Goal: Information Seeking & Learning: Learn about a topic

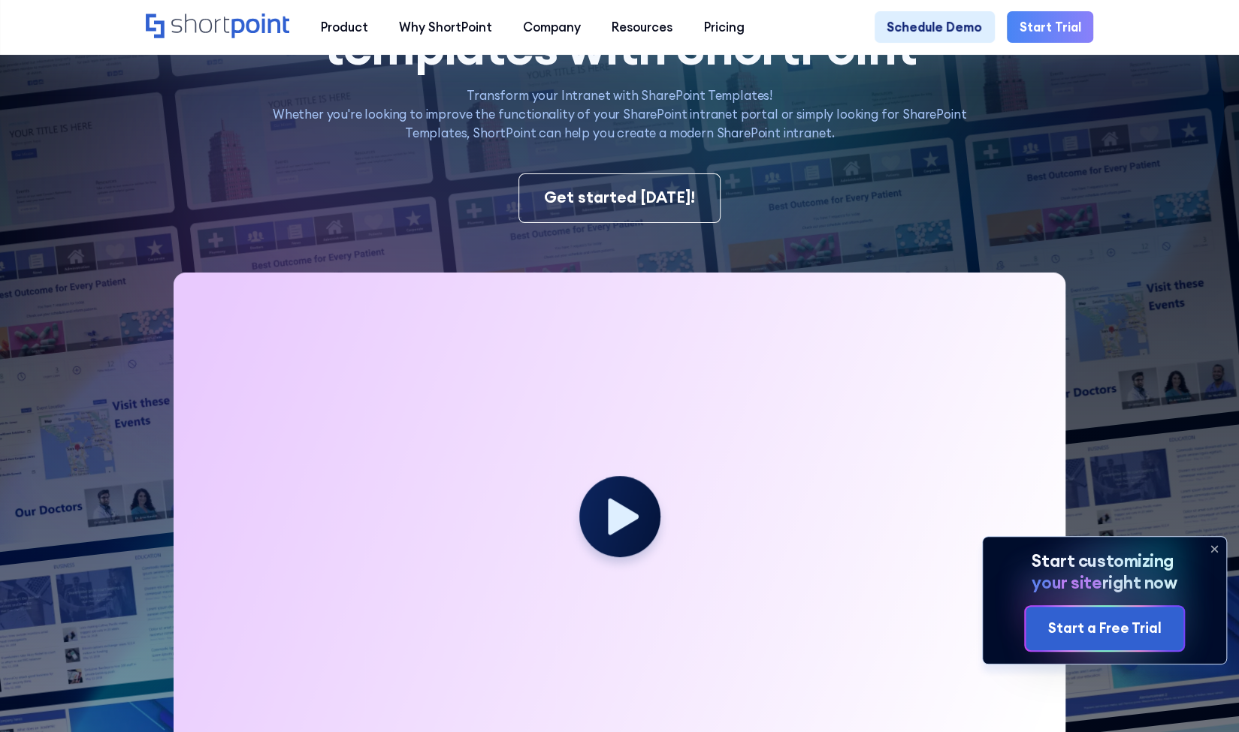
scroll to position [451, 0]
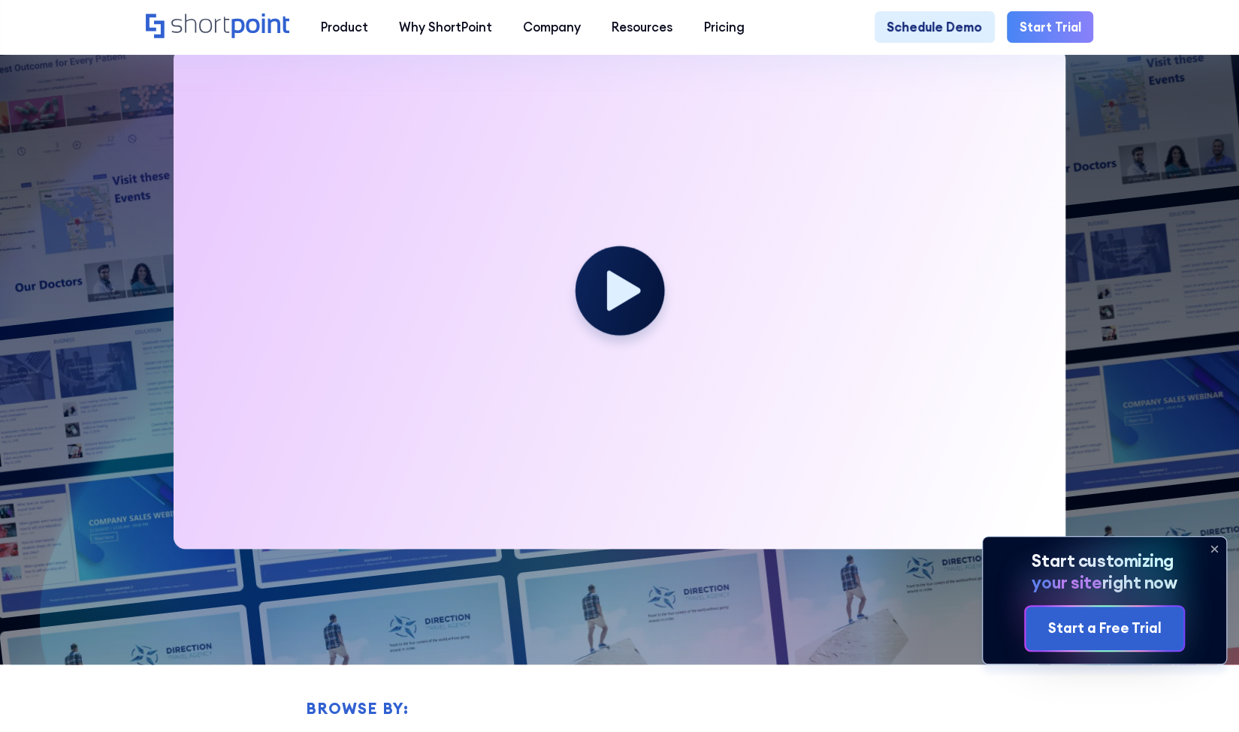
click at [645, 306] on circle at bounding box center [619, 290] width 89 height 89
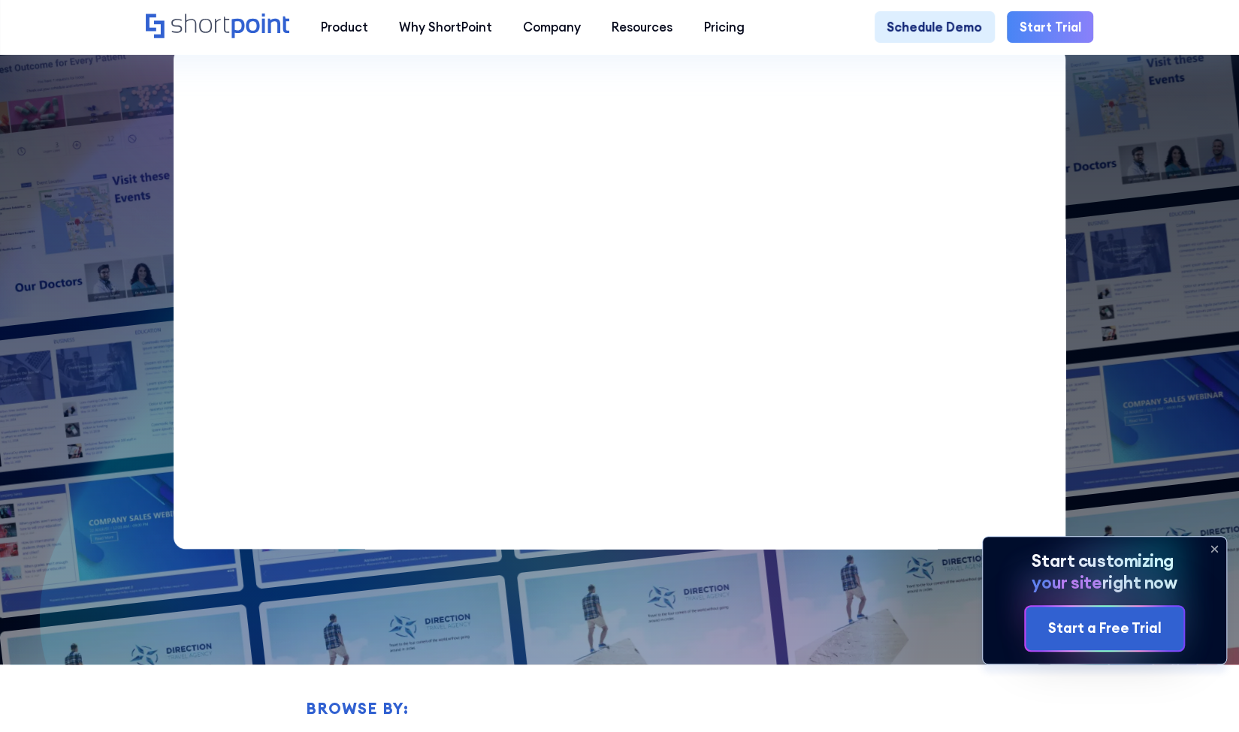
click at [1214, 549] on icon at bounding box center [1214, 549] width 6 height 6
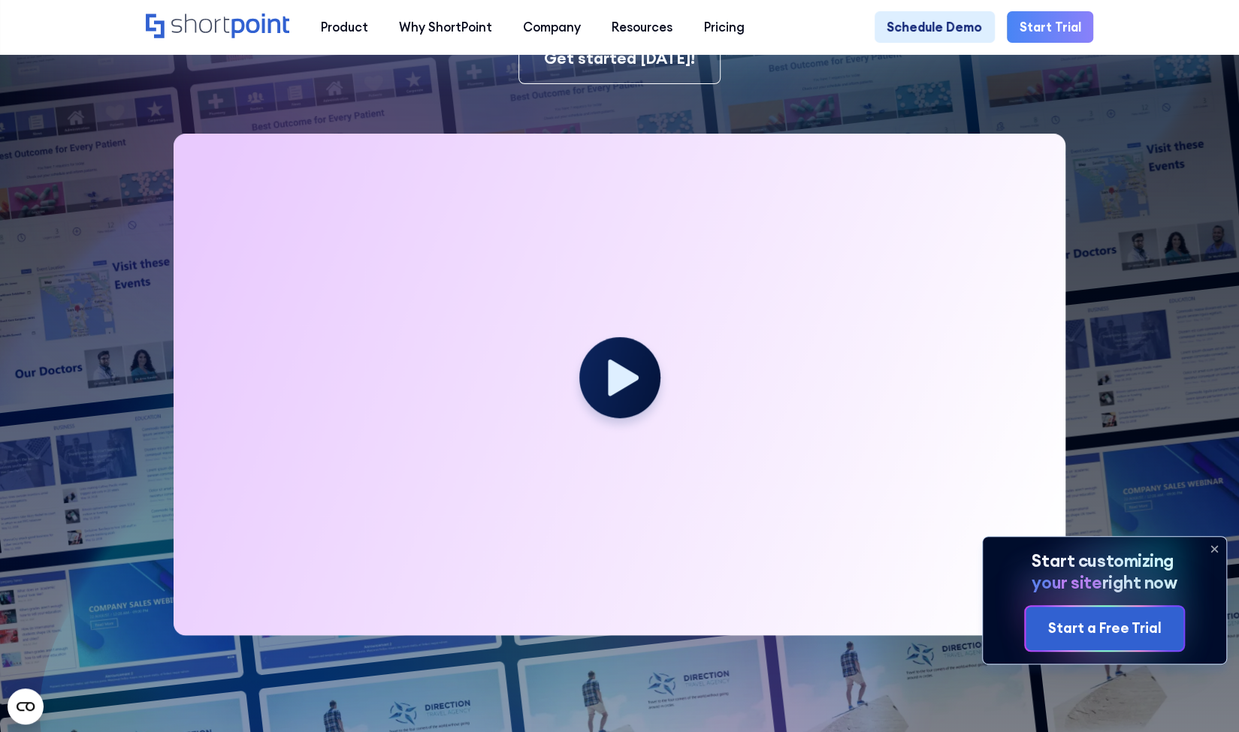
scroll to position [451, 0]
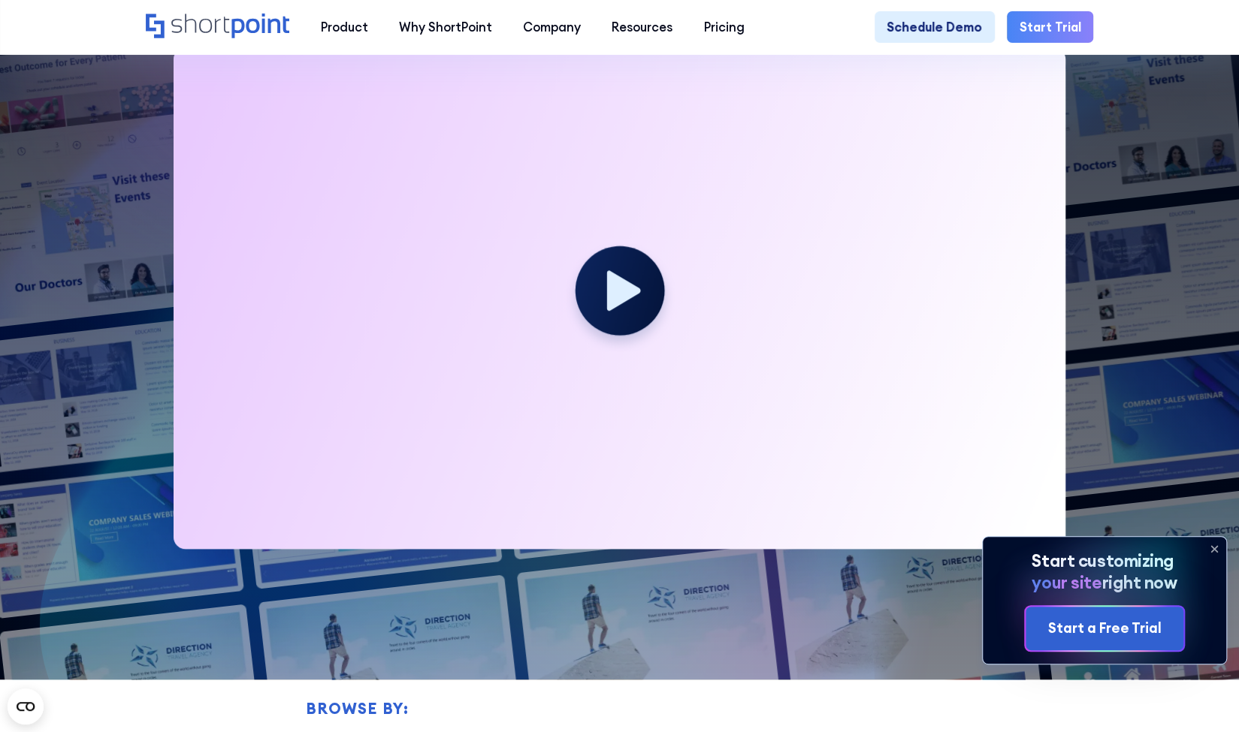
click at [615, 310] on icon at bounding box center [623, 290] width 34 height 41
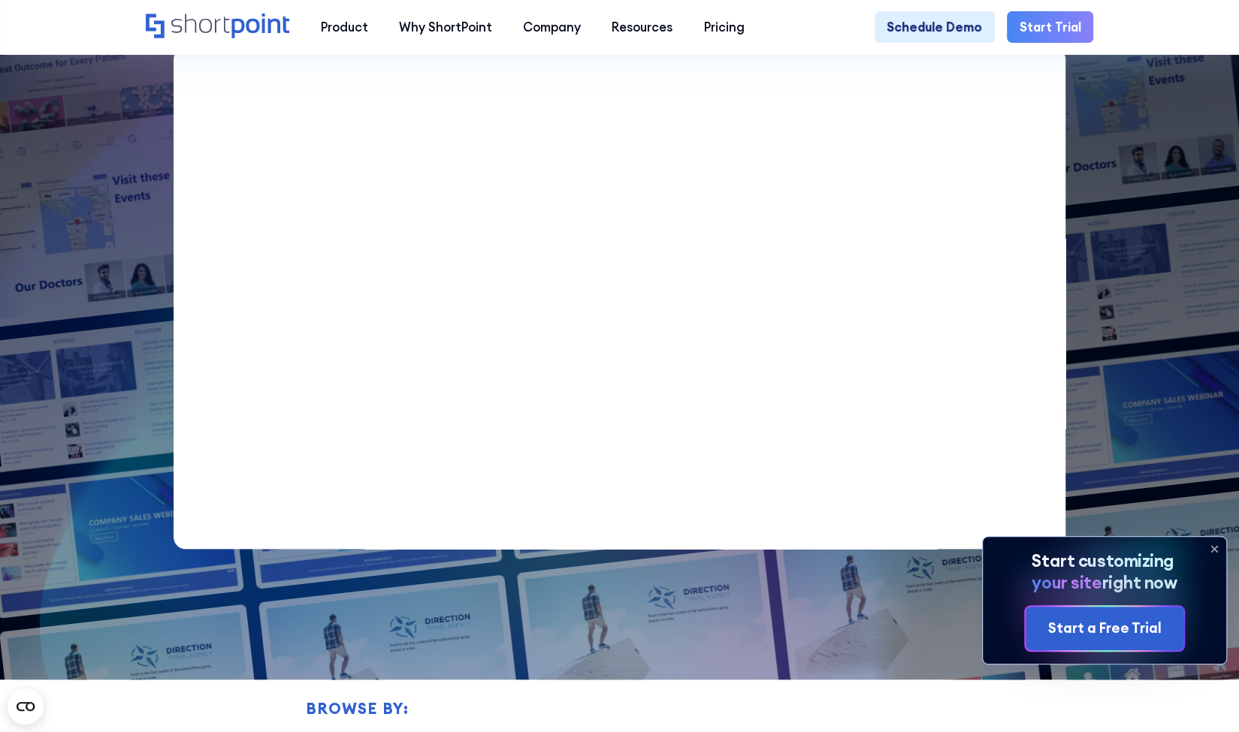
click at [1217, 550] on icon at bounding box center [1214, 549] width 24 height 24
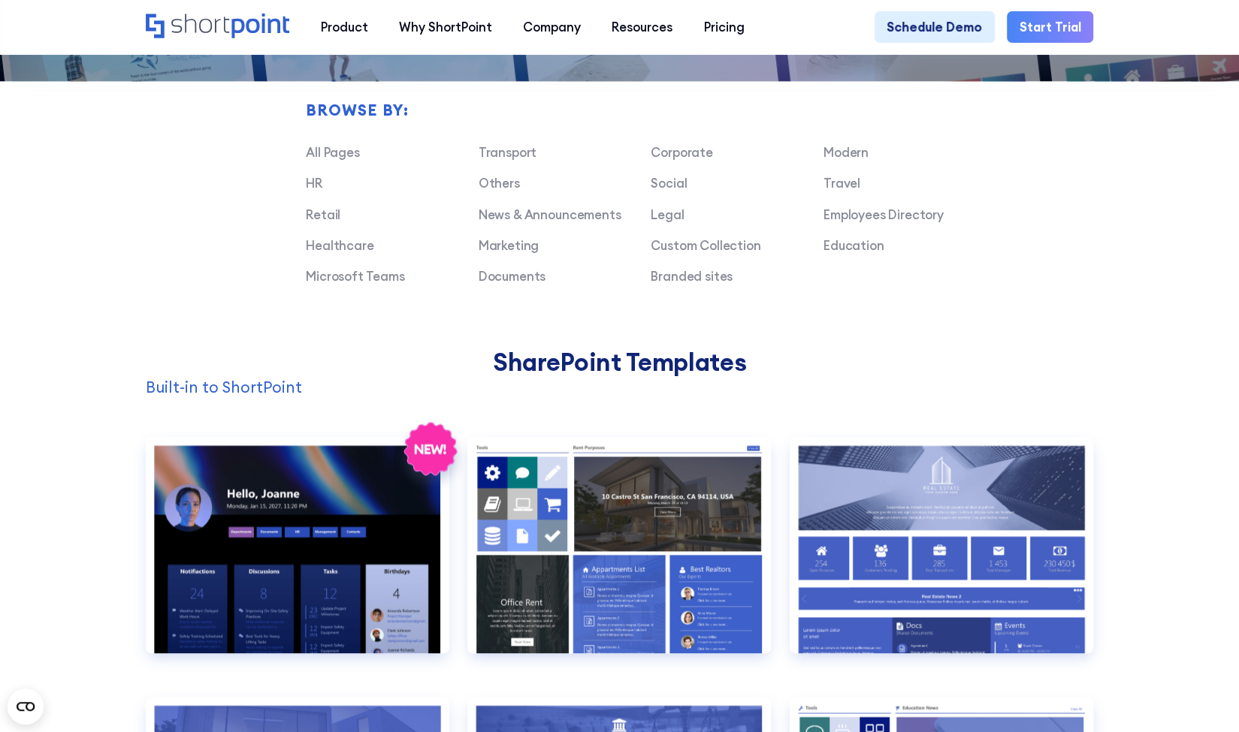
scroll to position [1052, 0]
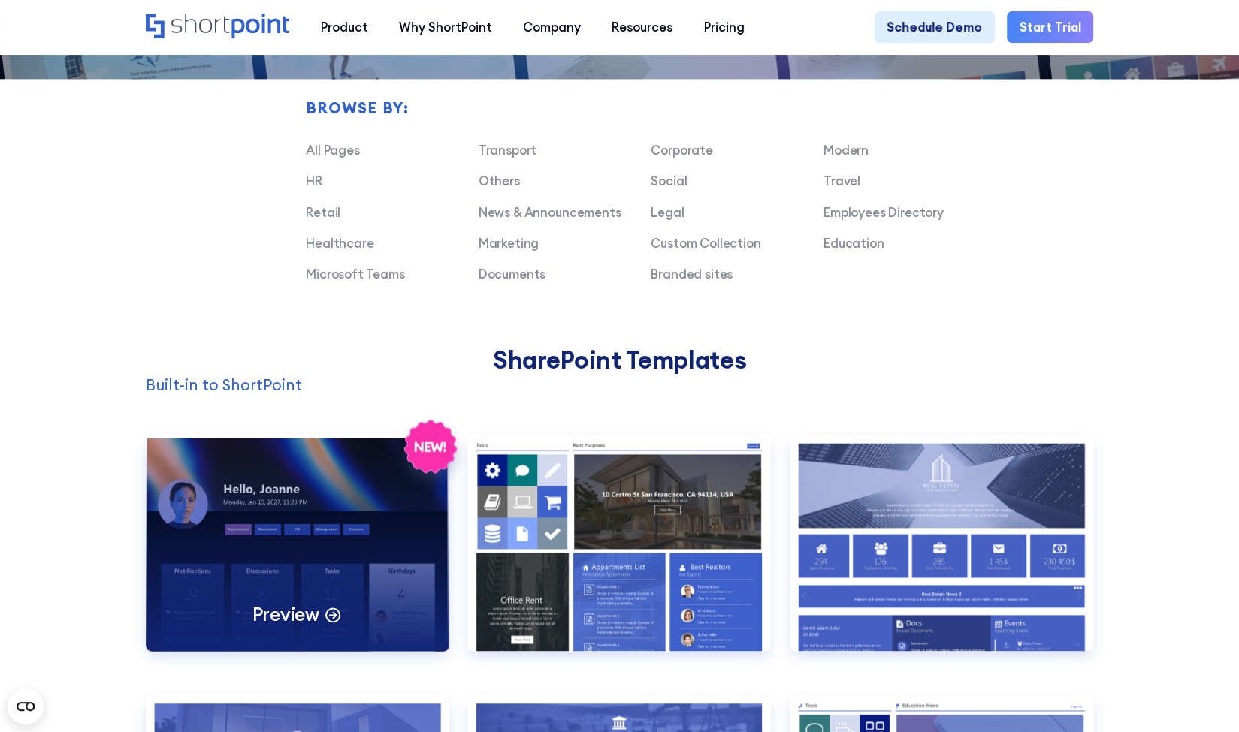
click at [257, 575] on div "Preview" at bounding box center [298, 543] width 304 height 217
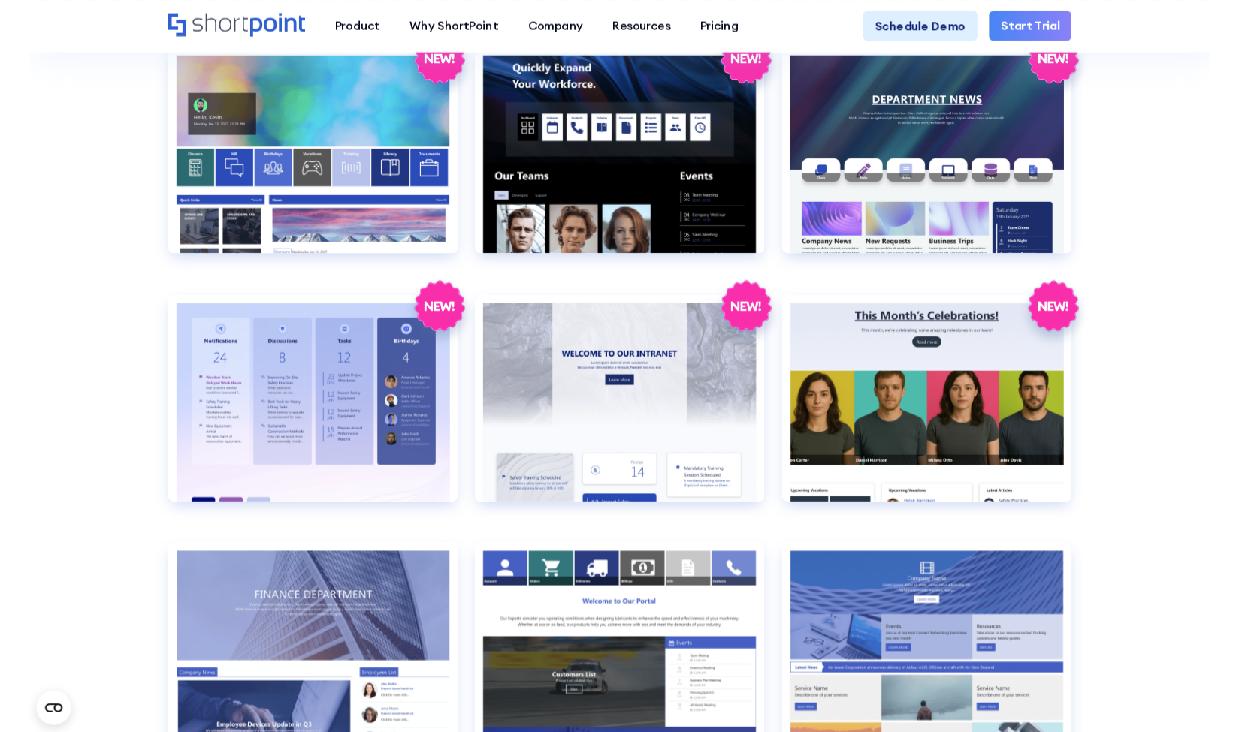
scroll to position [2479, 0]
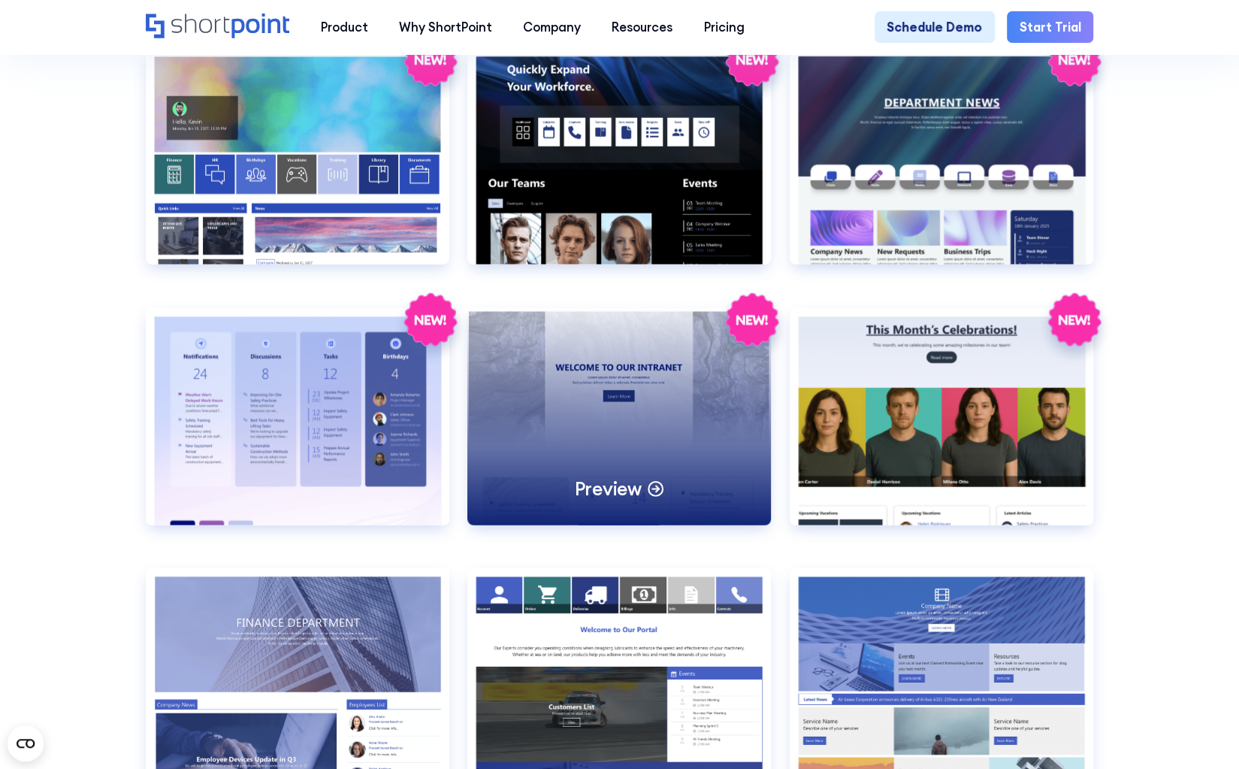
click at [631, 458] on div "Preview" at bounding box center [619, 416] width 304 height 217
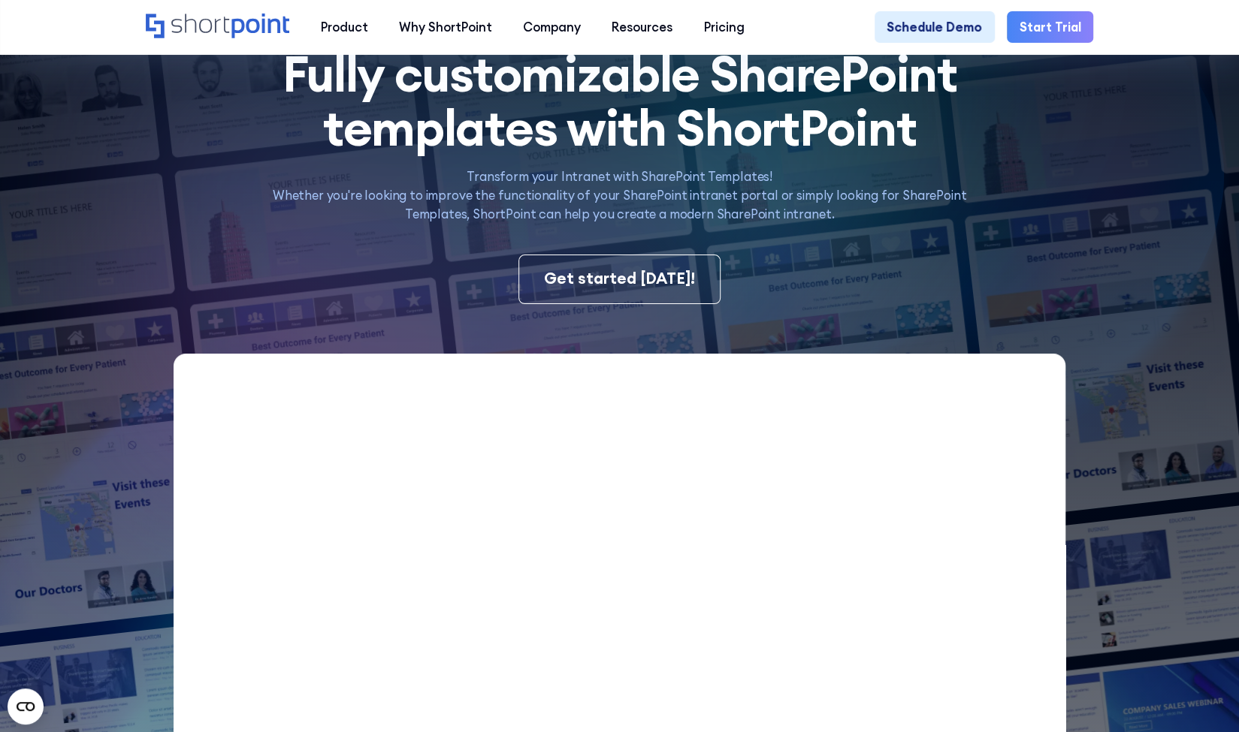
scroll to position [0, 0]
